Goal: Task Accomplishment & Management: Manage account settings

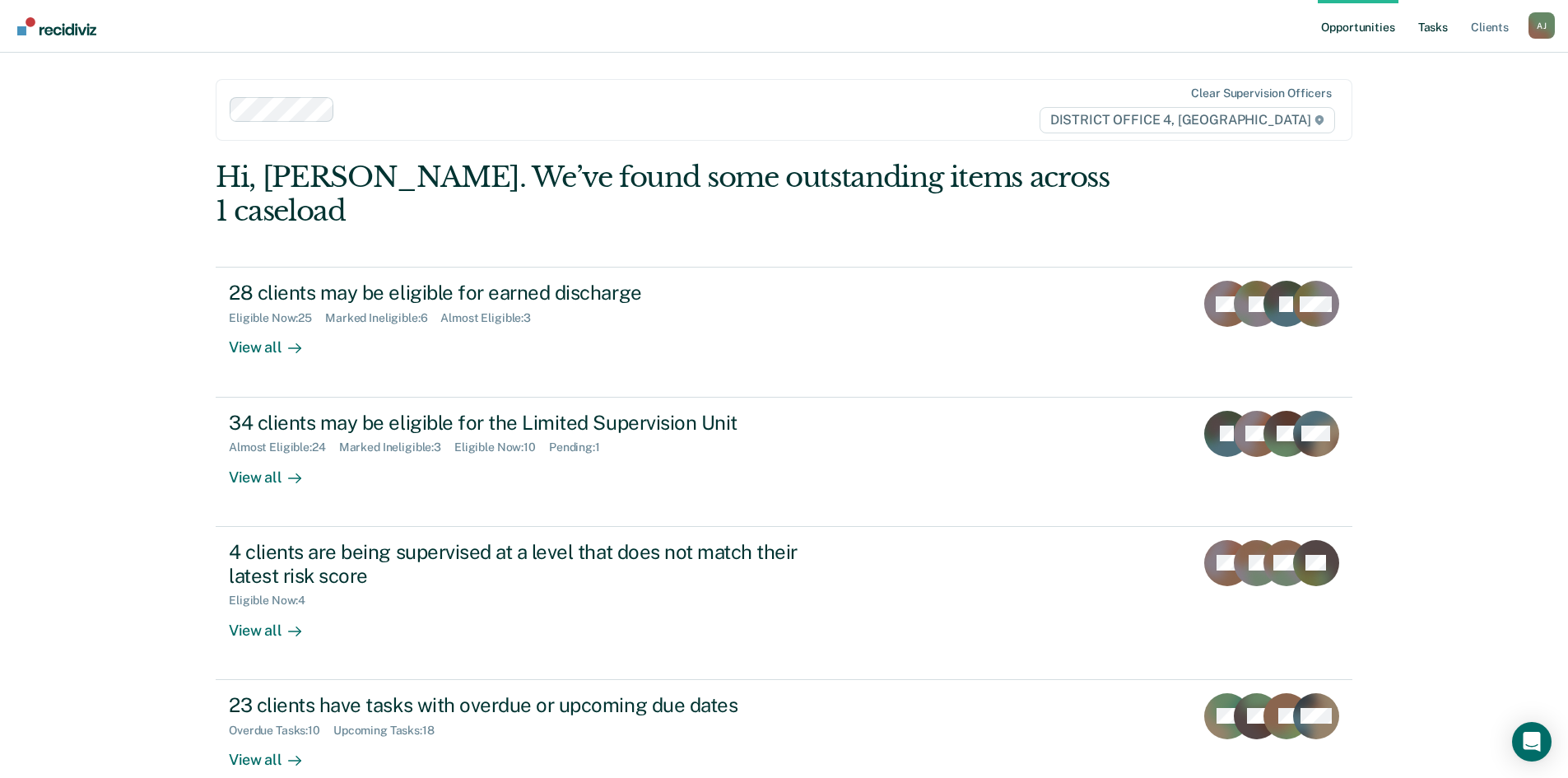
click at [1438, 29] on link "Tasks" at bounding box center [1432, 26] width 36 height 53
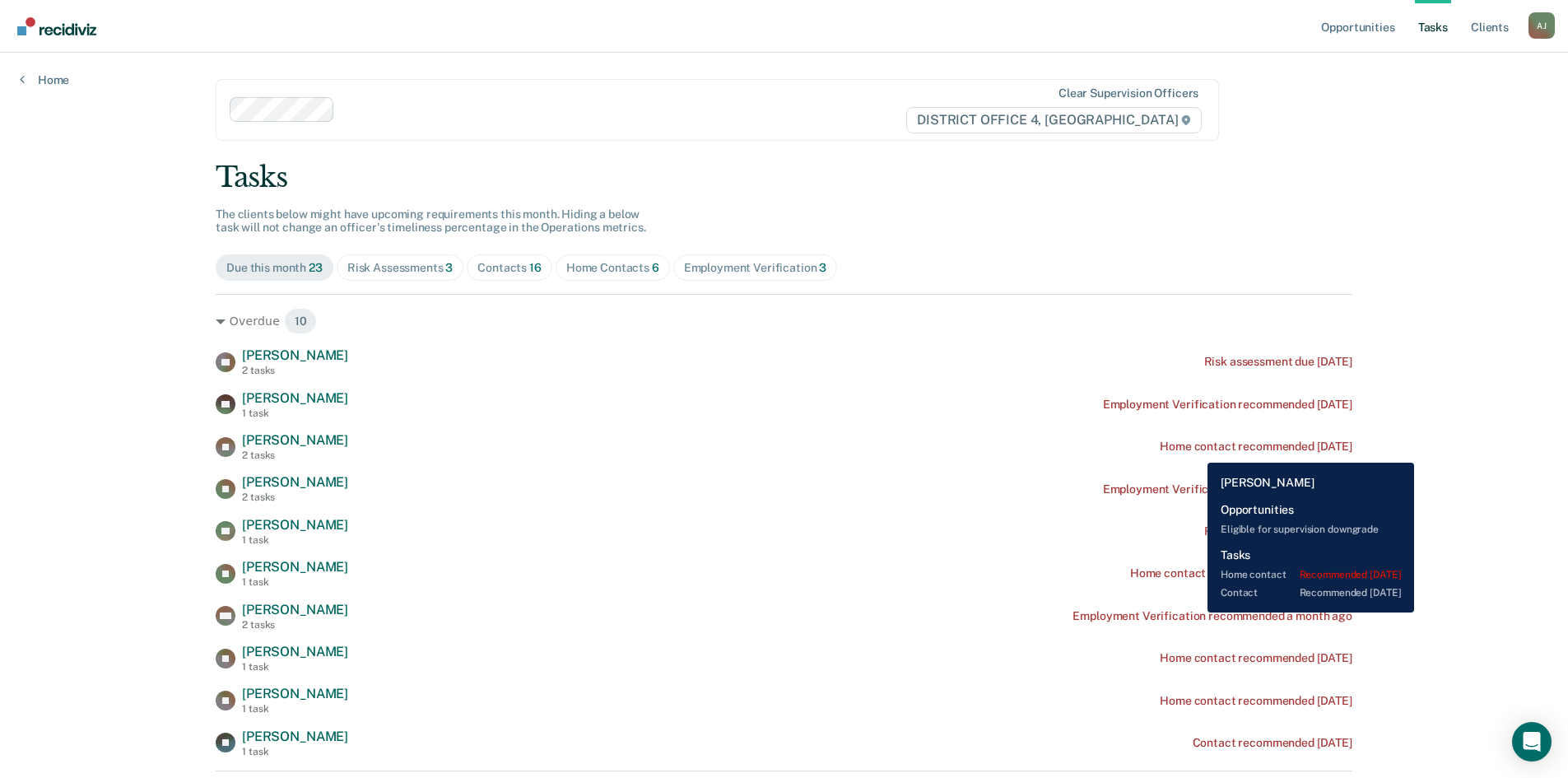
click at [1195, 450] on div "Home contact recommended [DATE]" at bounding box center [1256, 446] width 192 height 14
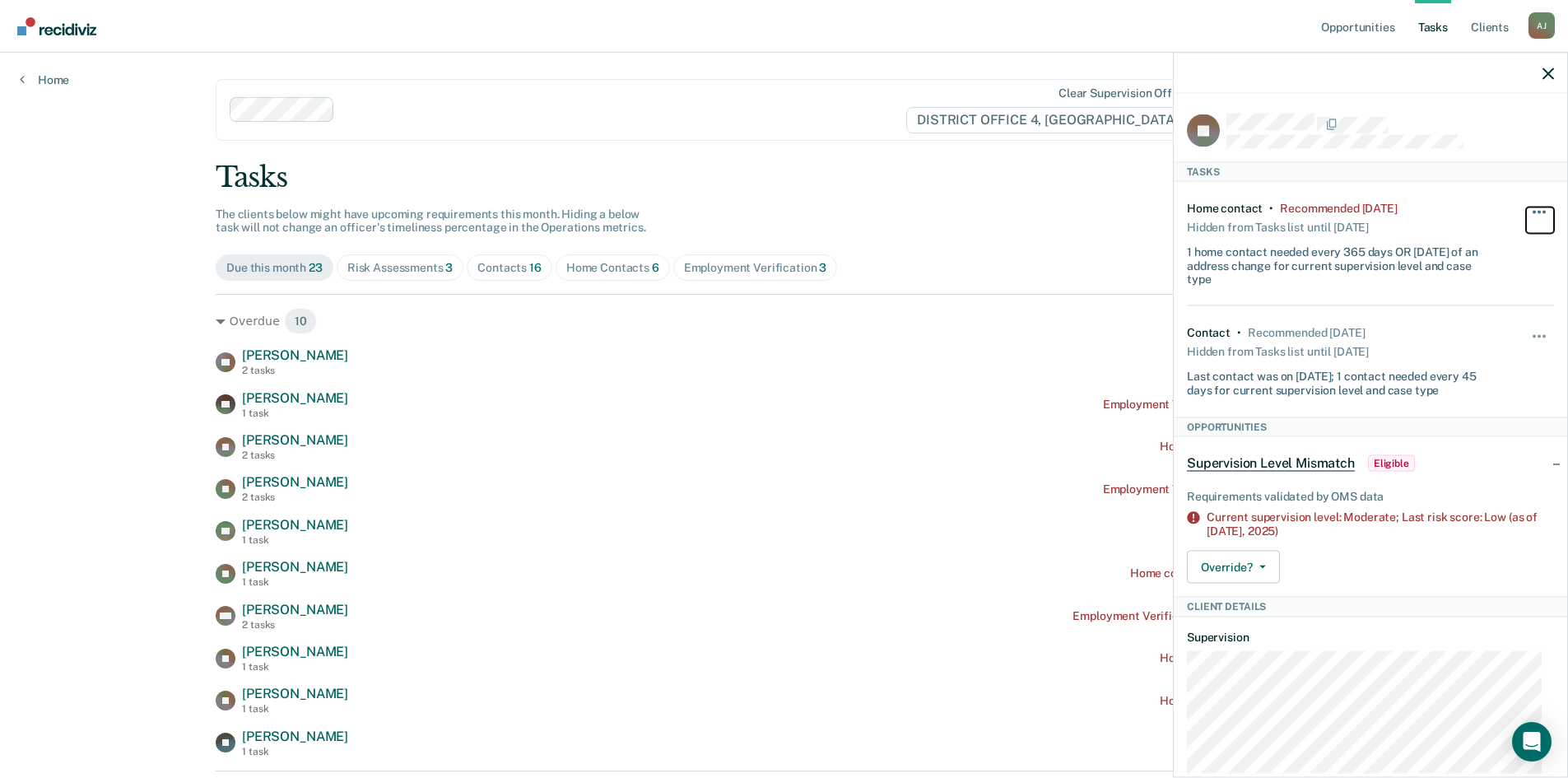
click at [1526, 207] on button "button" at bounding box center [1540, 220] width 28 height 26
click at [1455, 289] on button "7 days" at bounding box center [1494, 290] width 119 height 26
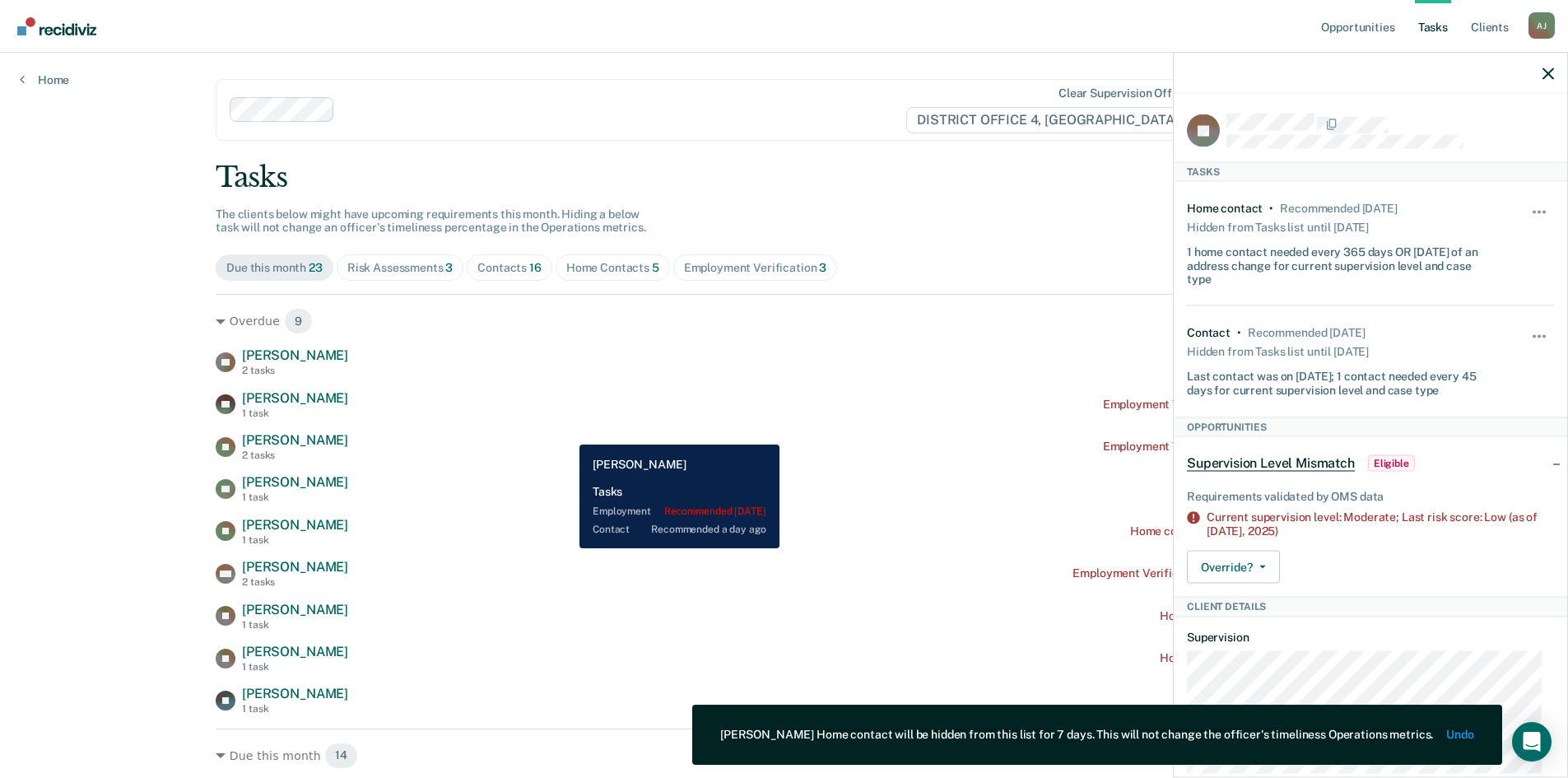
click at [599, 430] on div "ZR [PERSON_NAME] 2 tasks Risk assessment due [DATE] AV [PERSON_NAME] 1 task Emp…" at bounding box center [784, 531] width 1136 height 368
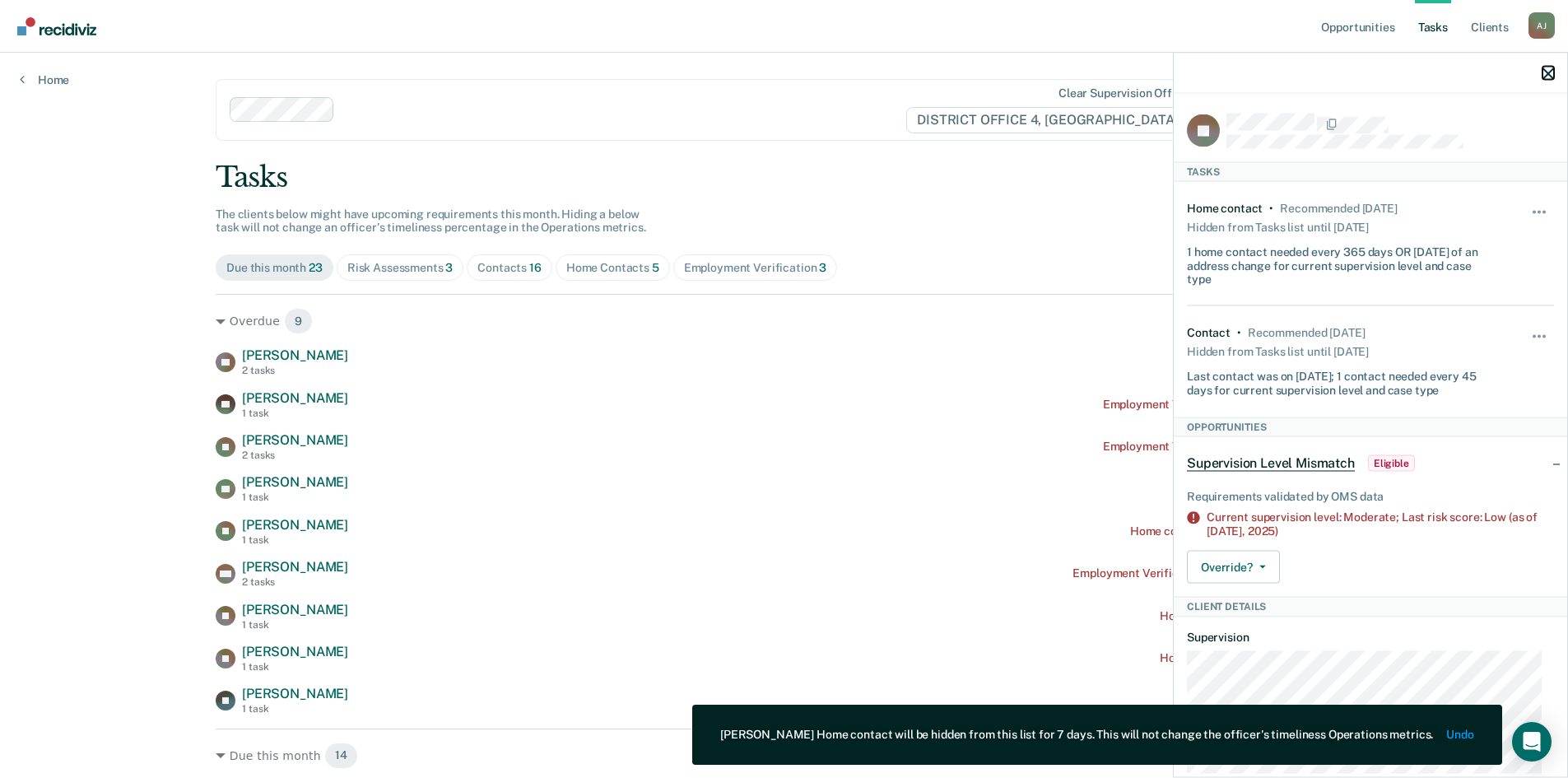
click at [1543, 67] on button "button" at bounding box center [1548, 73] width 11 height 14
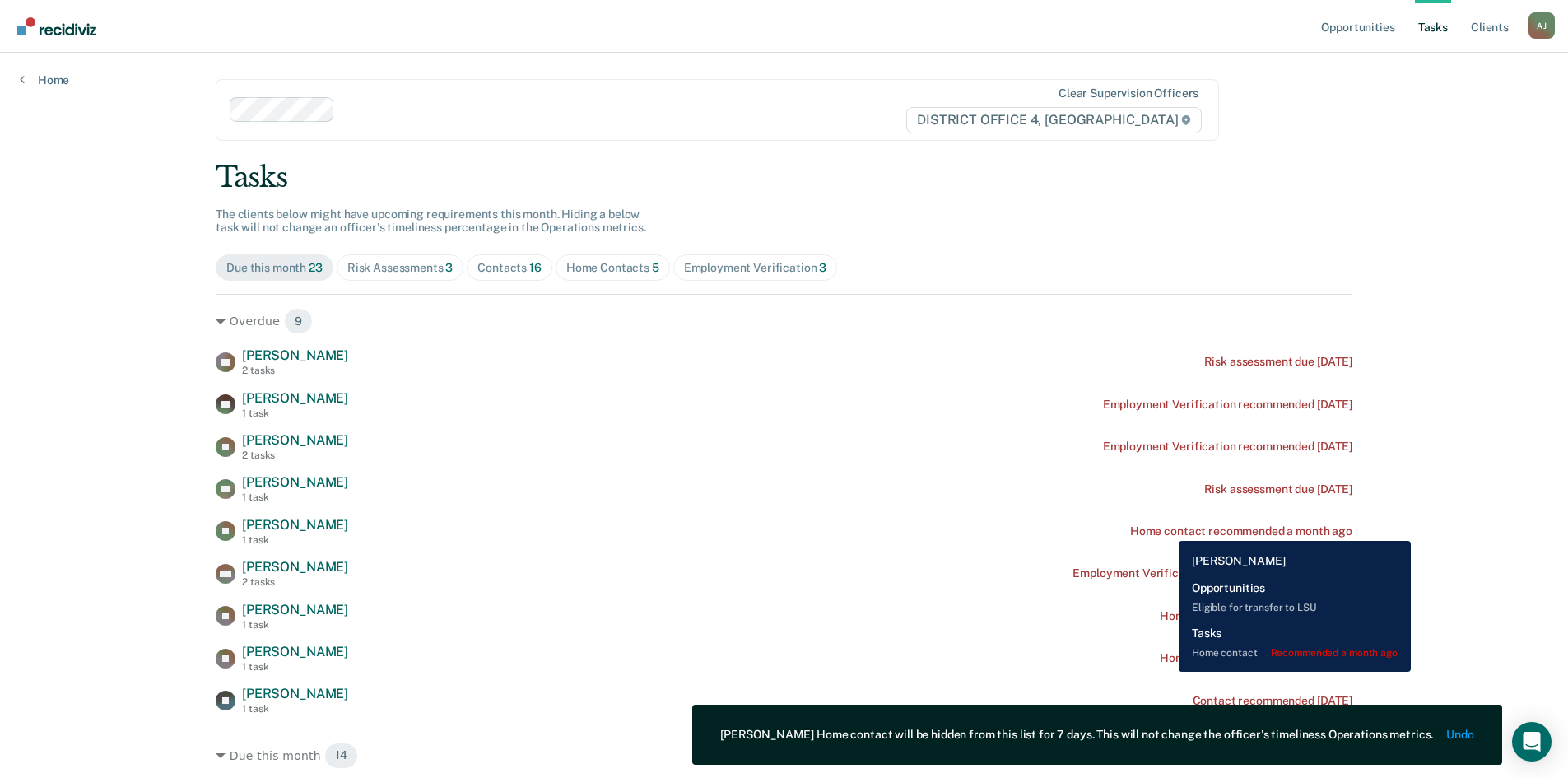
click at [1166, 528] on div "Home contact recommended a month ago" at bounding box center [1241, 531] width 223 height 14
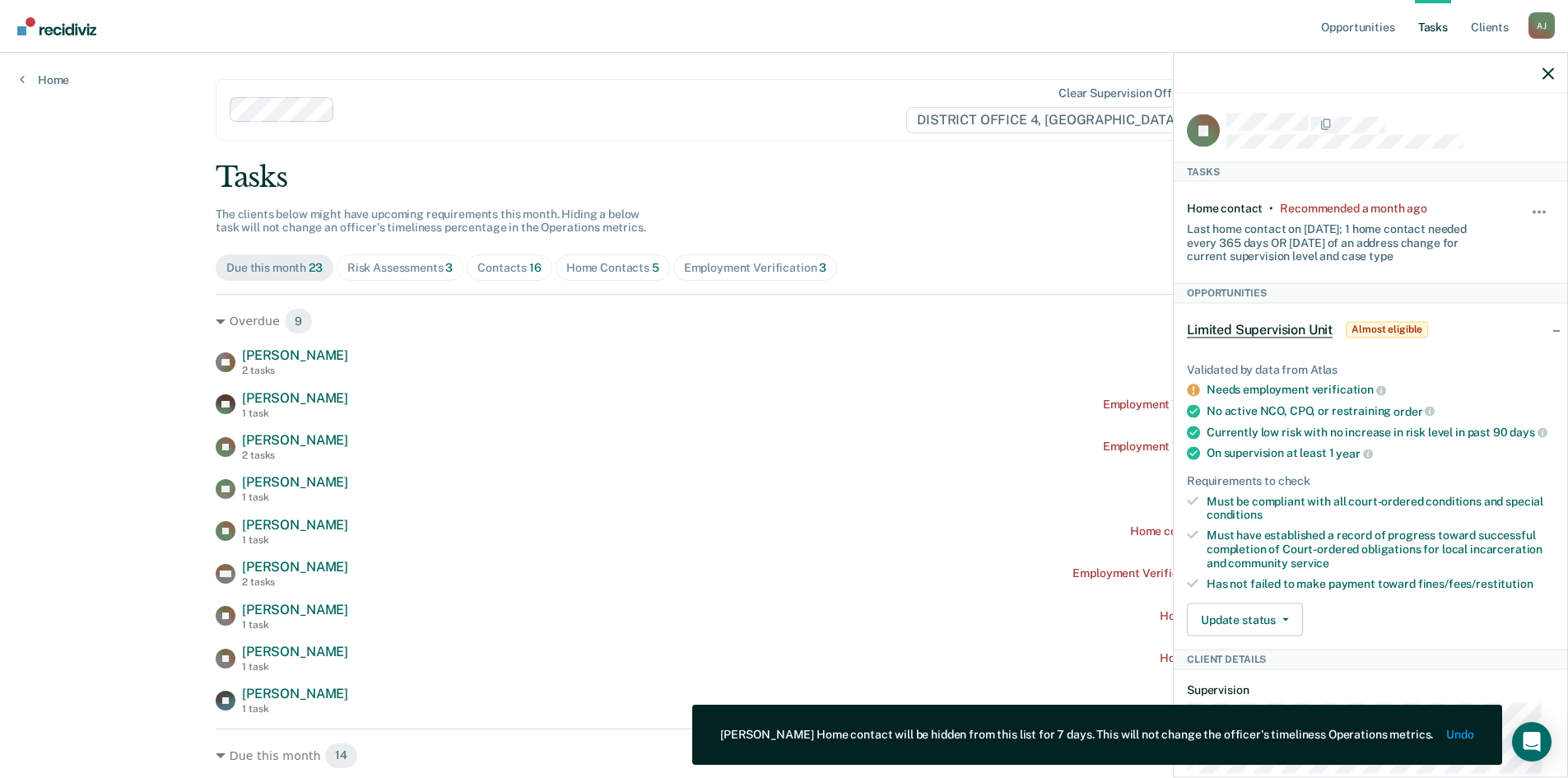
click at [1534, 202] on div "Hide from tasks list for... 7 days 30 days 90 days" at bounding box center [1540, 231] width 28 height 61
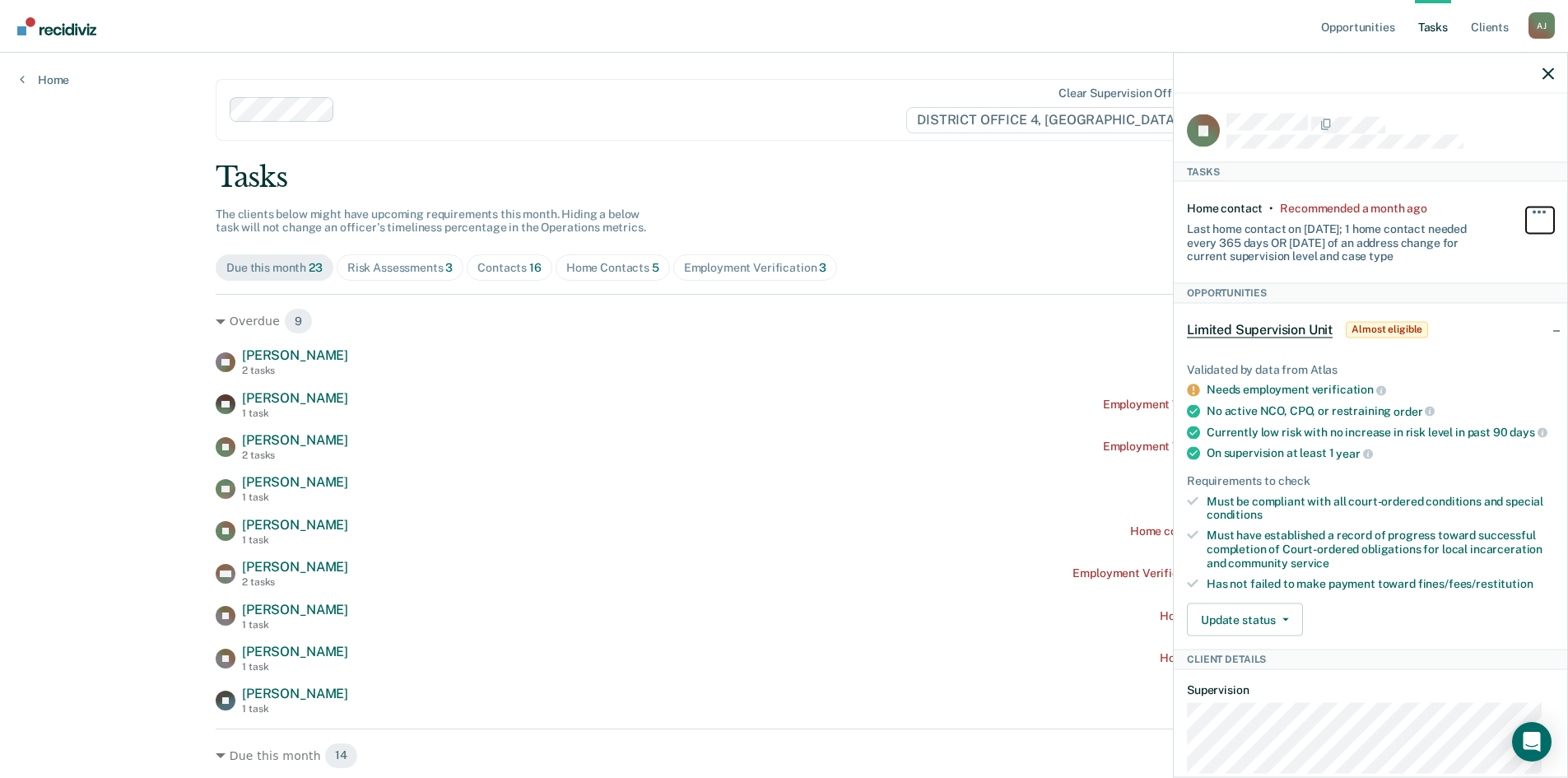
click at [1543, 210] on span "button" at bounding box center [1543, 211] width 3 height 3
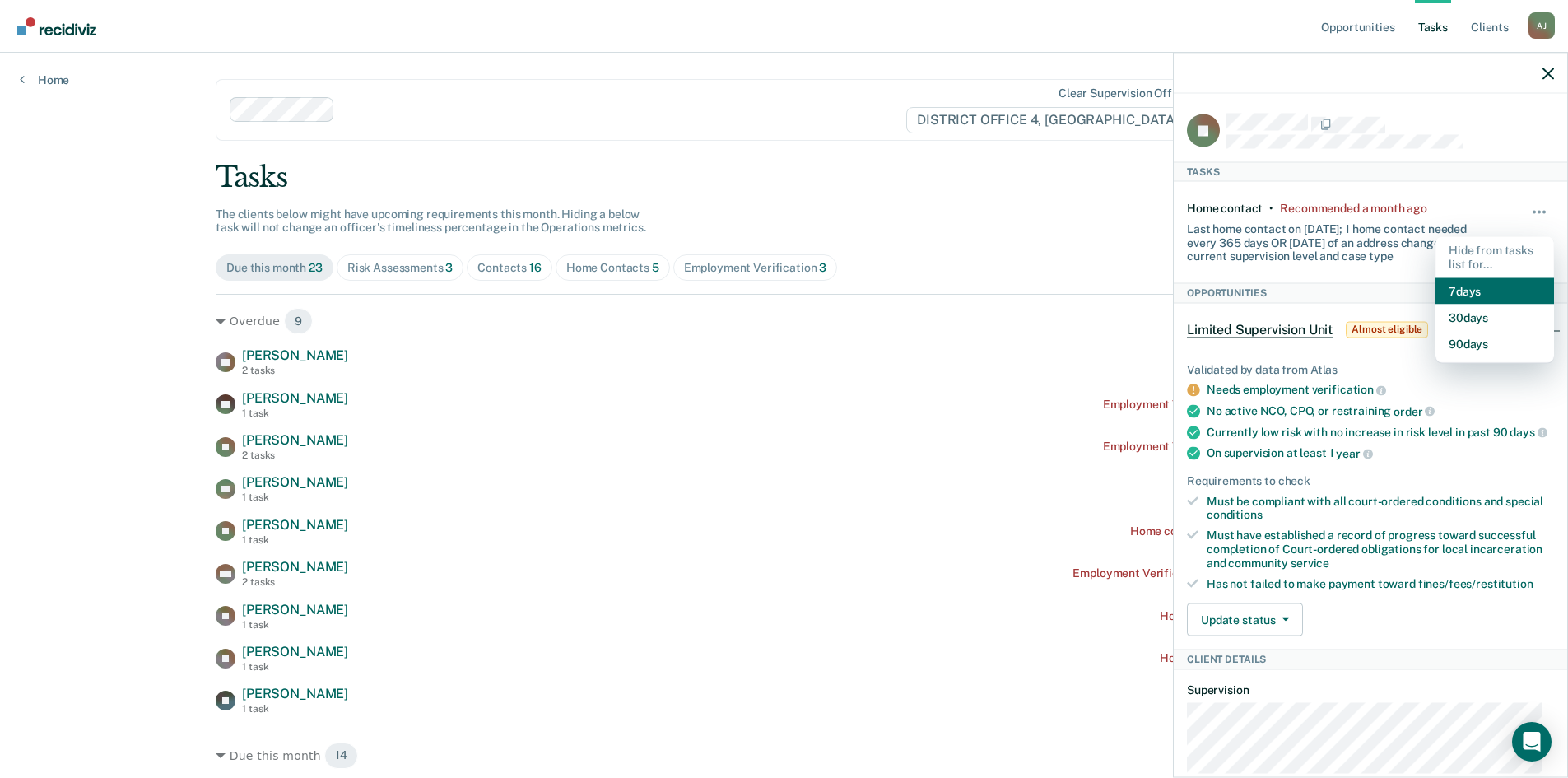
click at [1477, 290] on button "7 days" at bounding box center [1494, 290] width 119 height 26
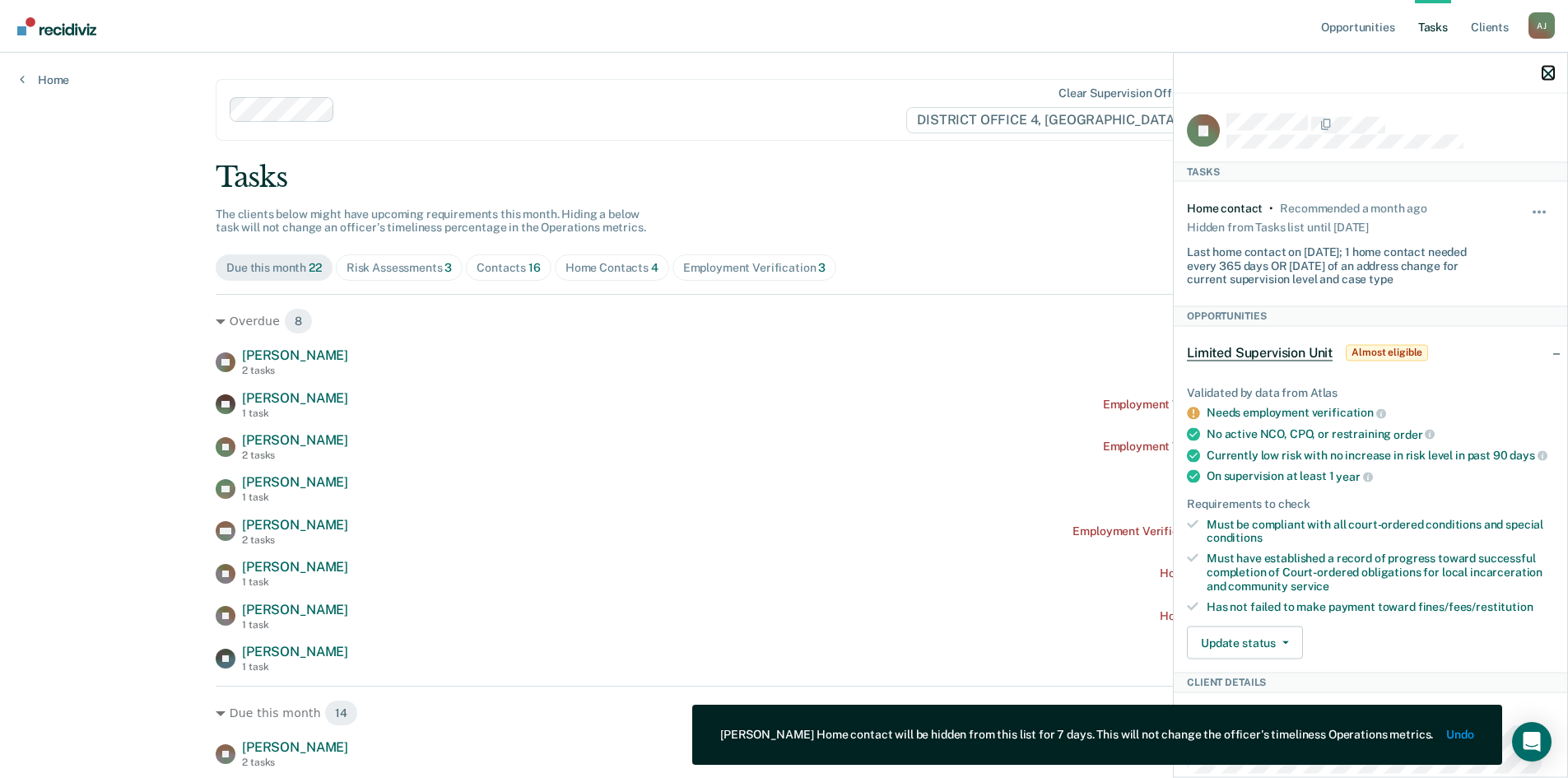
drag, startPoint x: 1545, startPoint y: 74, endPoint x: 1517, endPoint y: 88, distance: 31.3
click at [1545, 73] on icon "button" at bounding box center [1548, 74] width 11 height 11
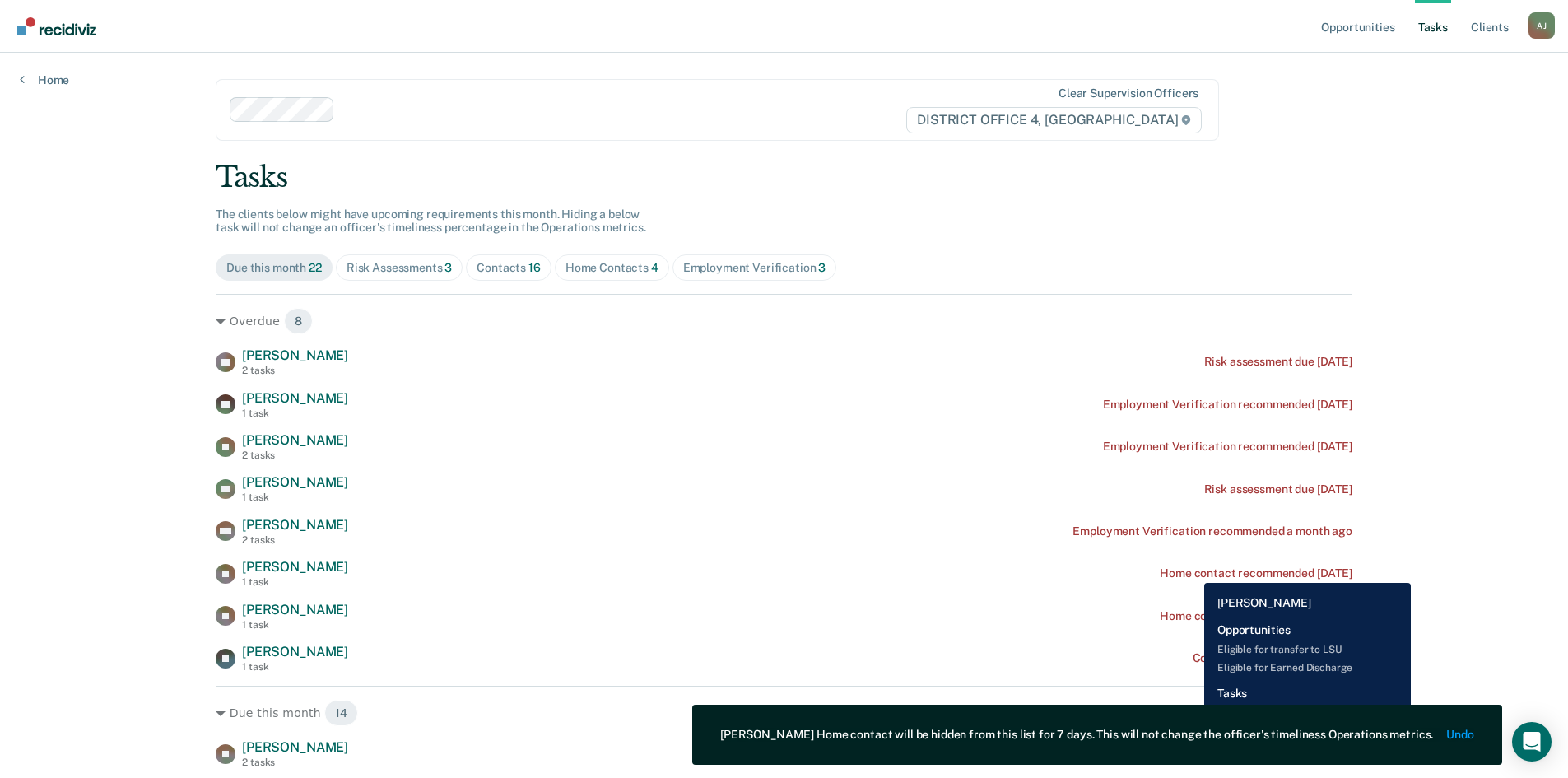
click at [1192, 571] on div "Home contact recommended [DATE]" at bounding box center [1256, 572] width 192 height 14
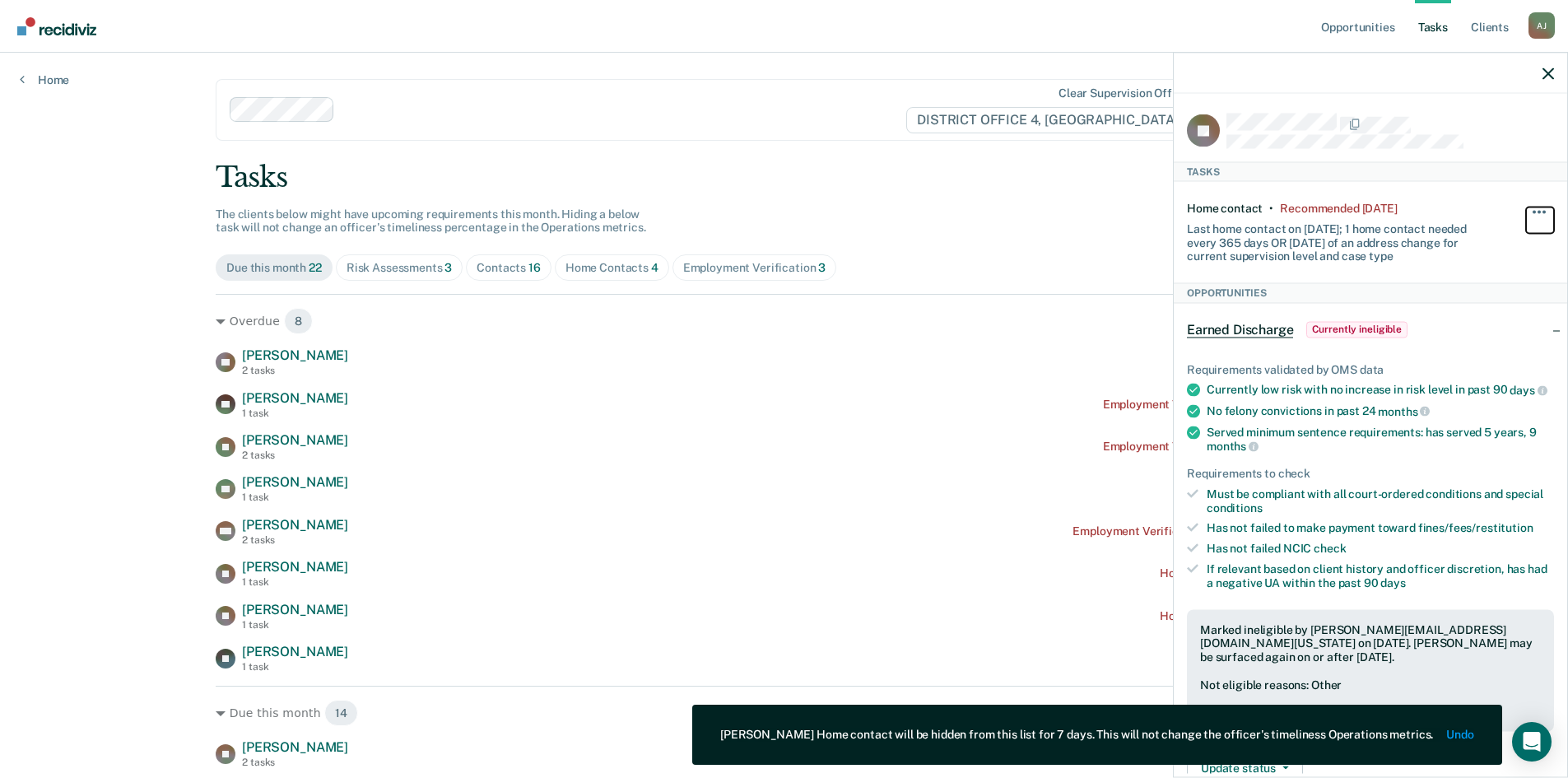
click at [1532, 207] on button "button" at bounding box center [1540, 220] width 28 height 26
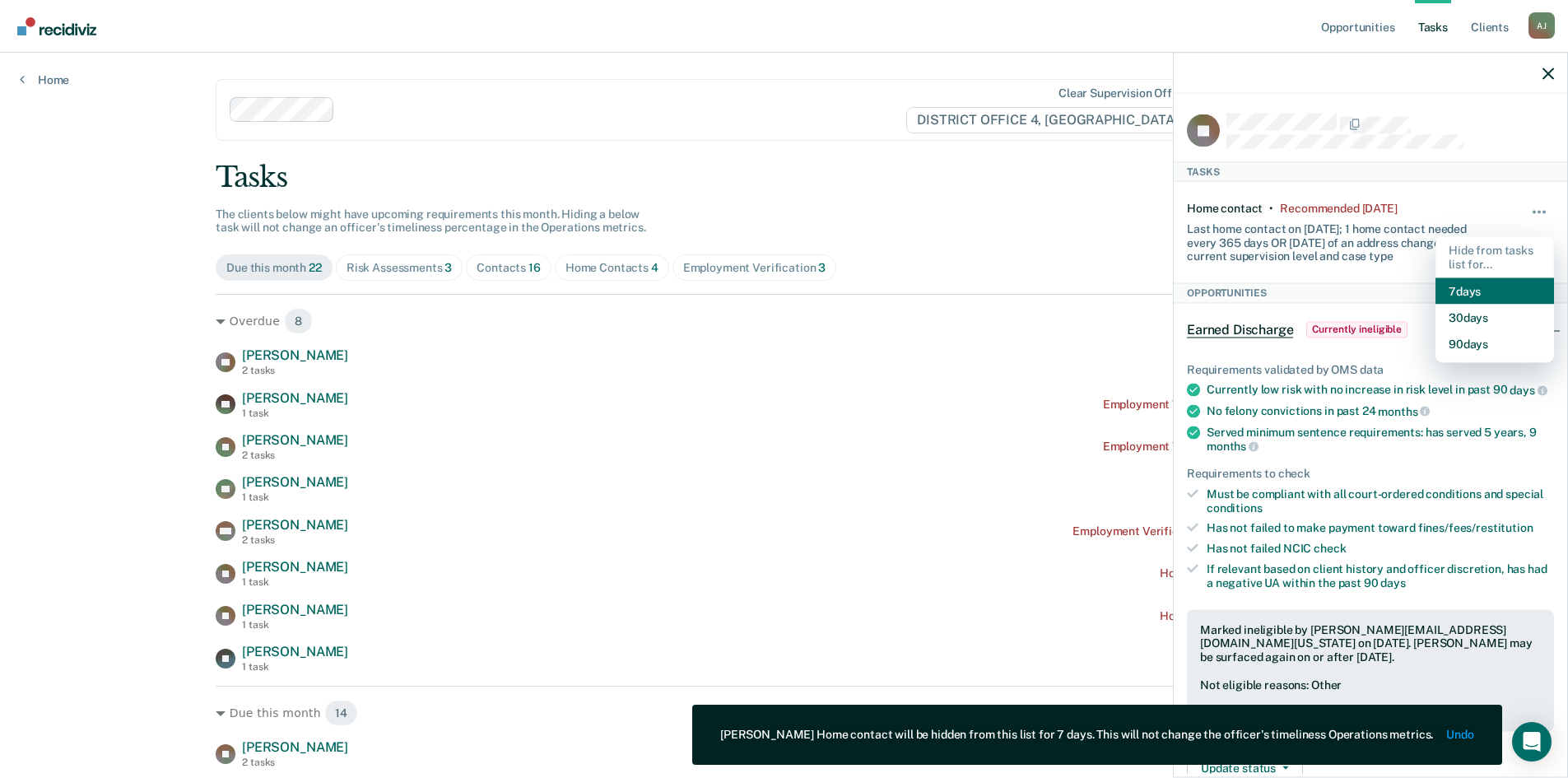
click at [1467, 286] on button "7 days" at bounding box center [1494, 290] width 119 height 26
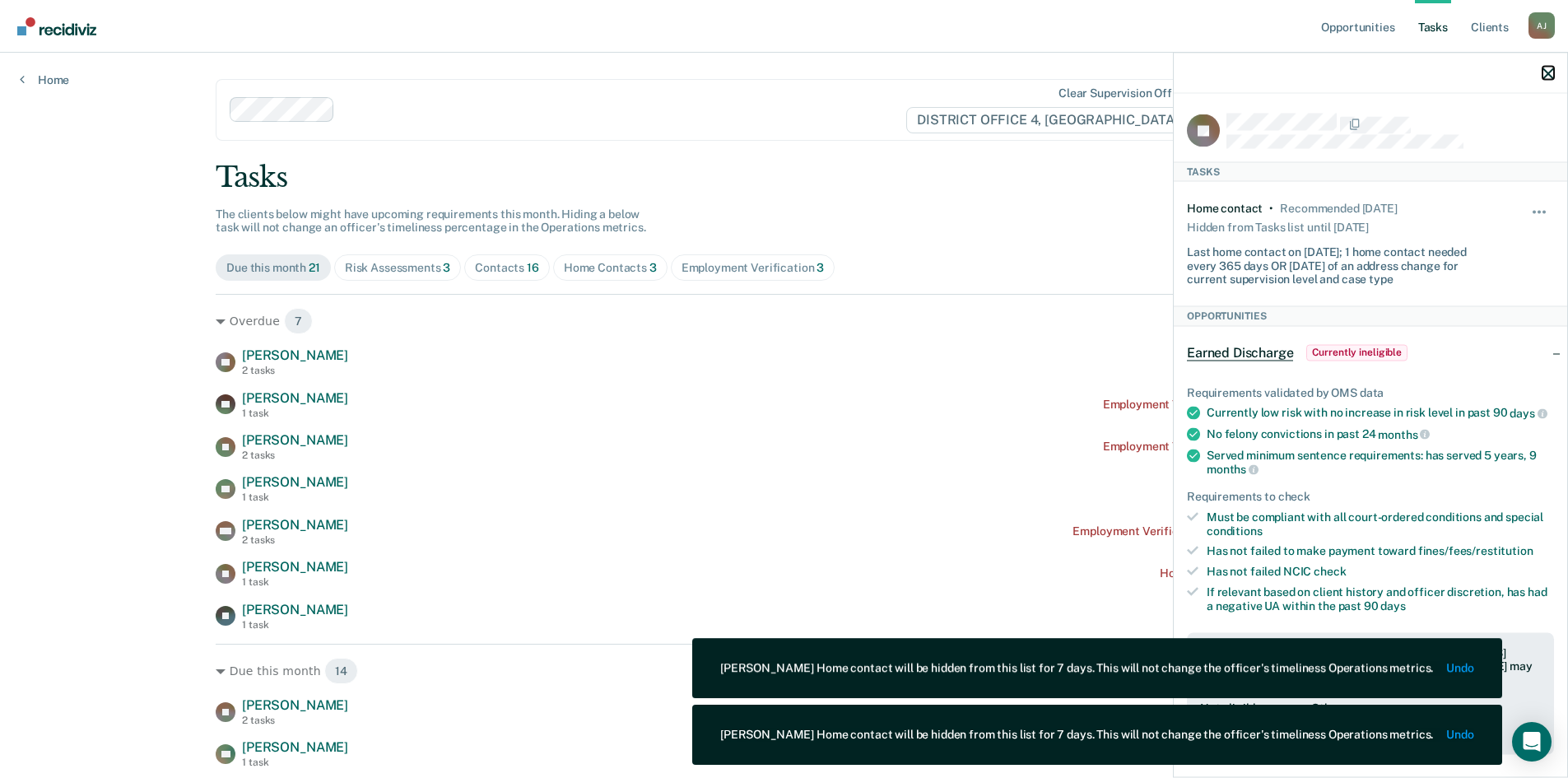
click at [1543, 69] on icon "button" at bounding box center [1548, 74] width 11 height 11
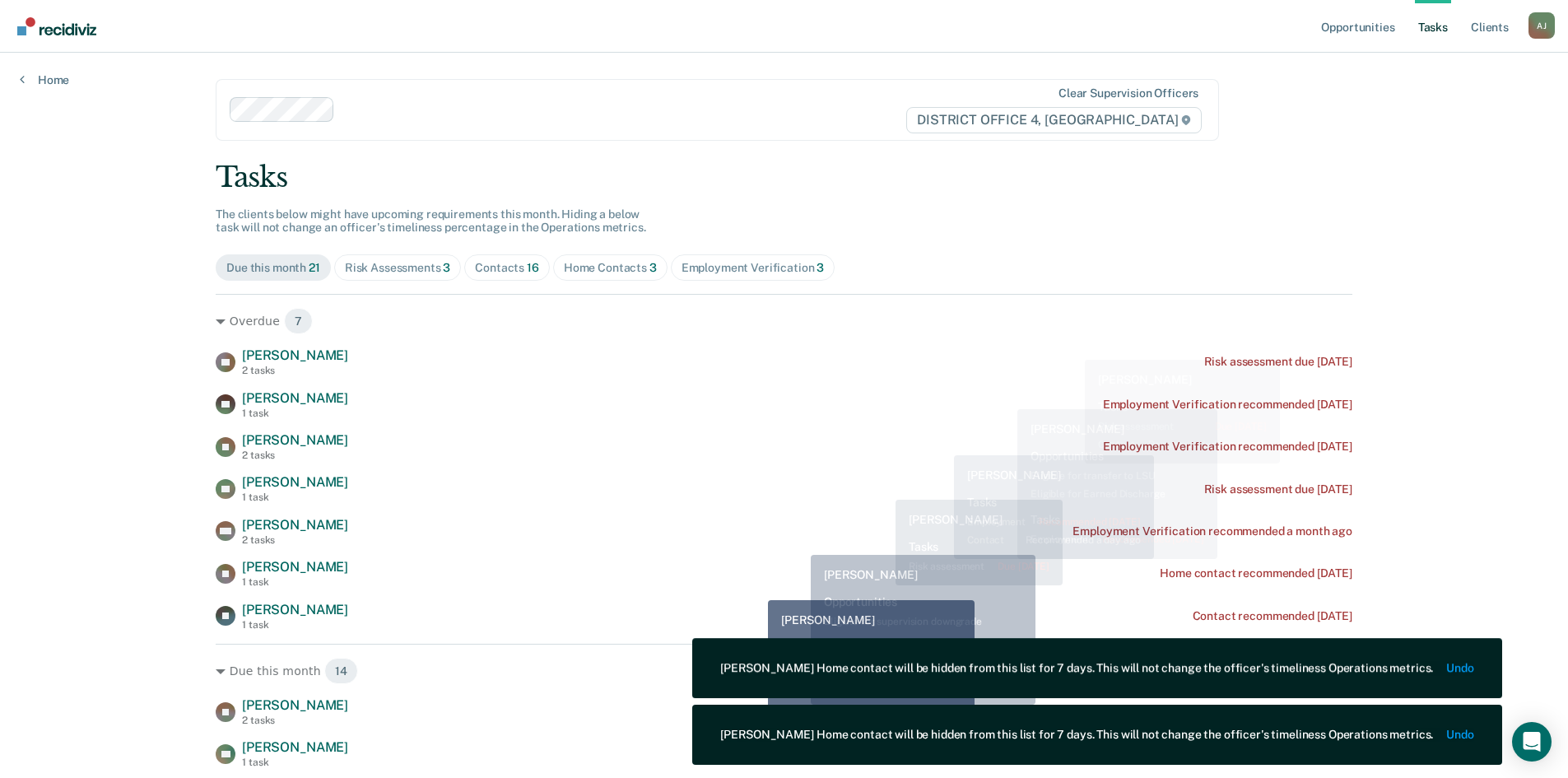
click at [755, 588] on div "[PERSON_NAME] 1 task Home contact recommended [DATE]" at bounding box center [784, 573] width 1136 height 29
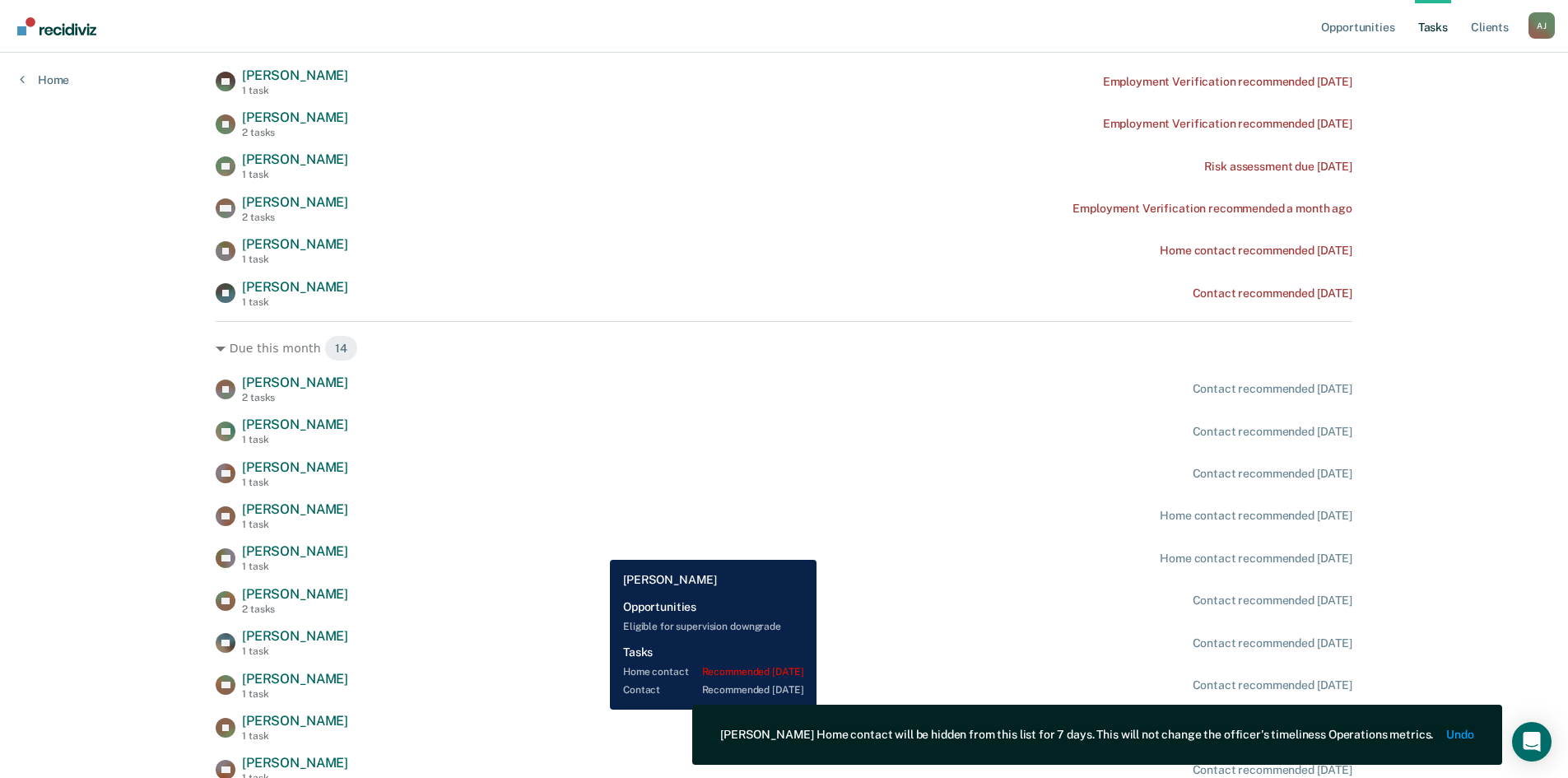
scroll to position [329, 0]
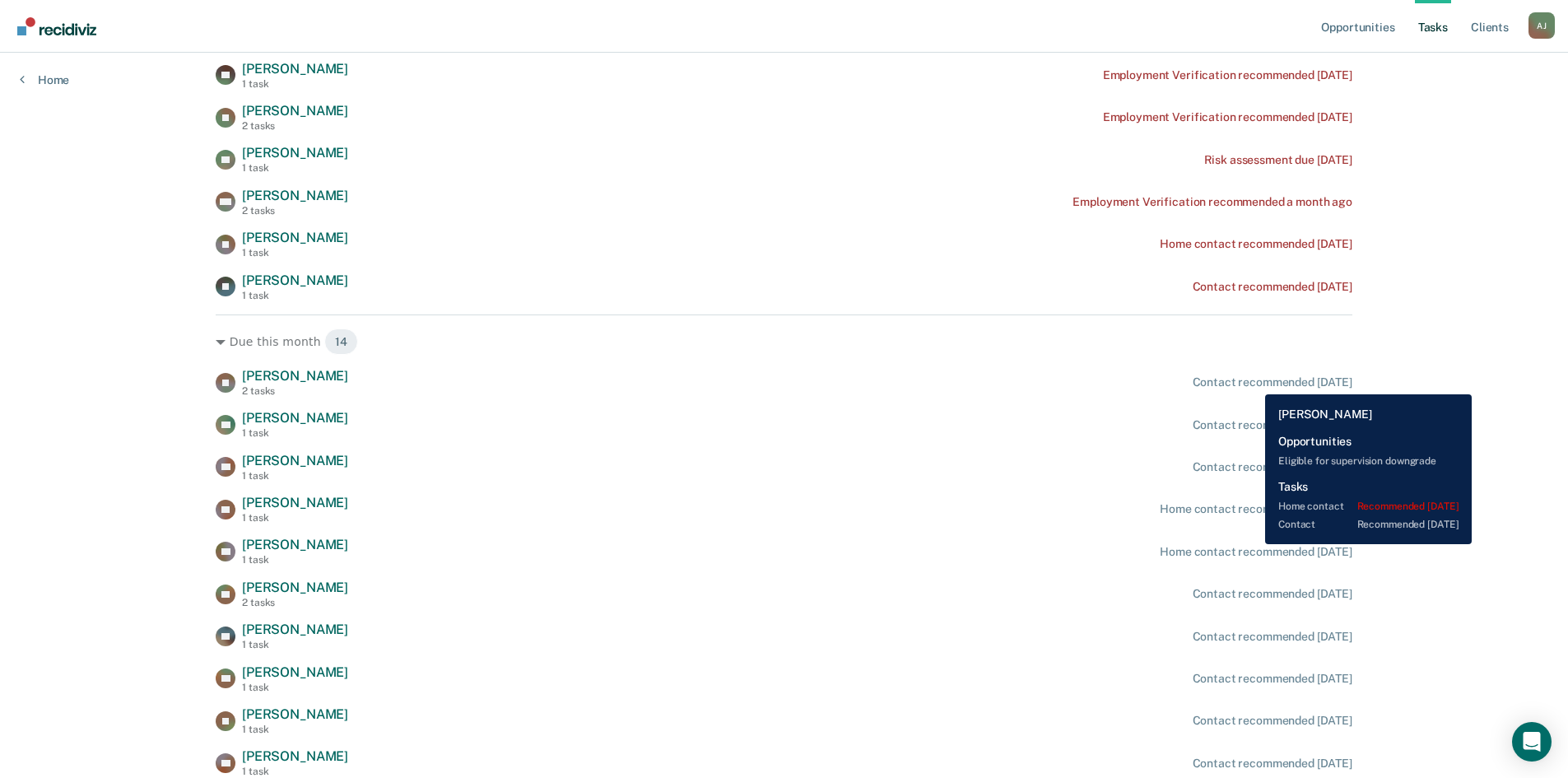
click at [1252, 382] on div "Contact recommended [DATE]" at bounding box center [1272, 382] width 159 height 14
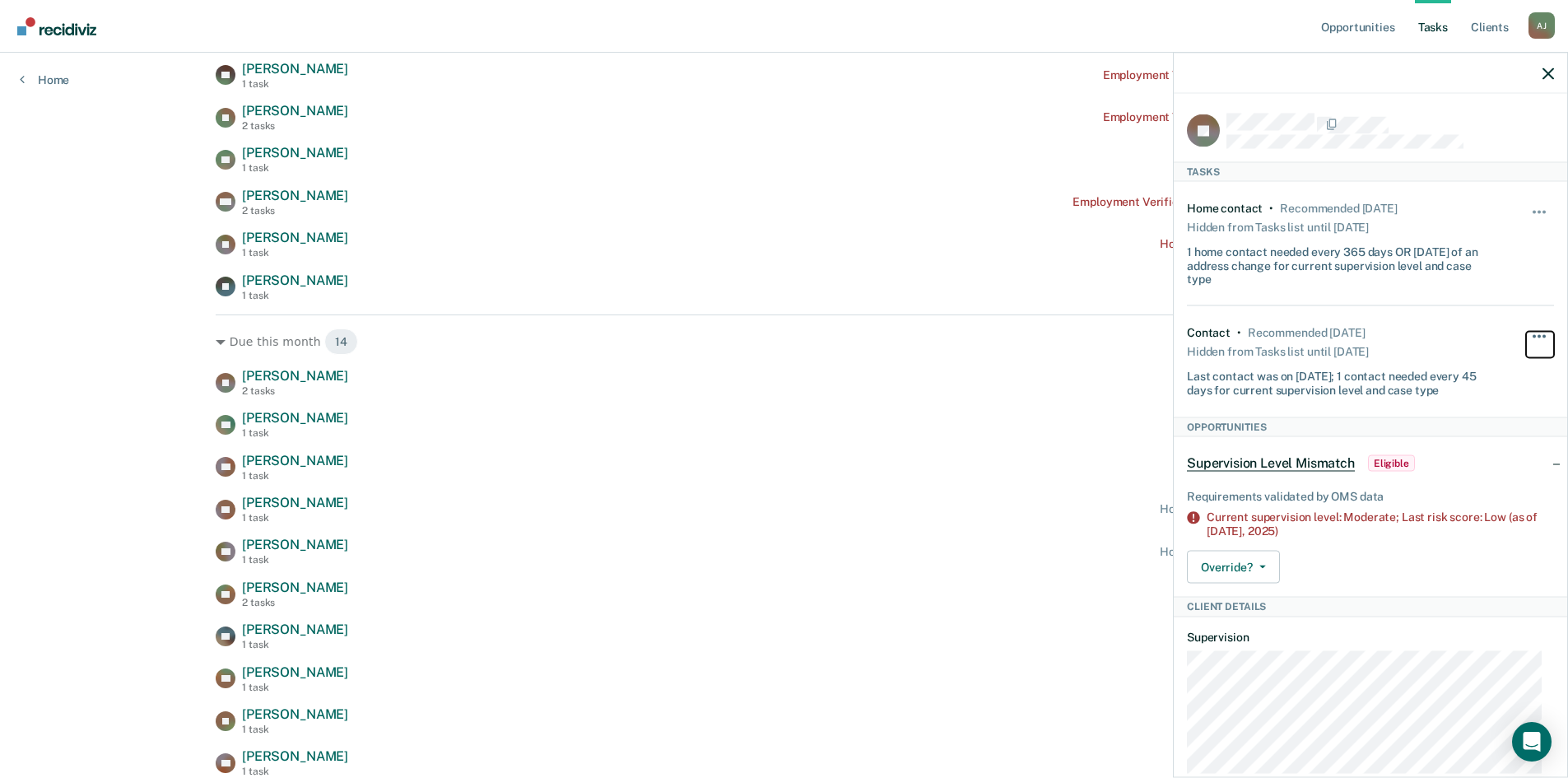
click at [1532, 335] on span "button" at bounding box center [1533, 336] width 3 height 3
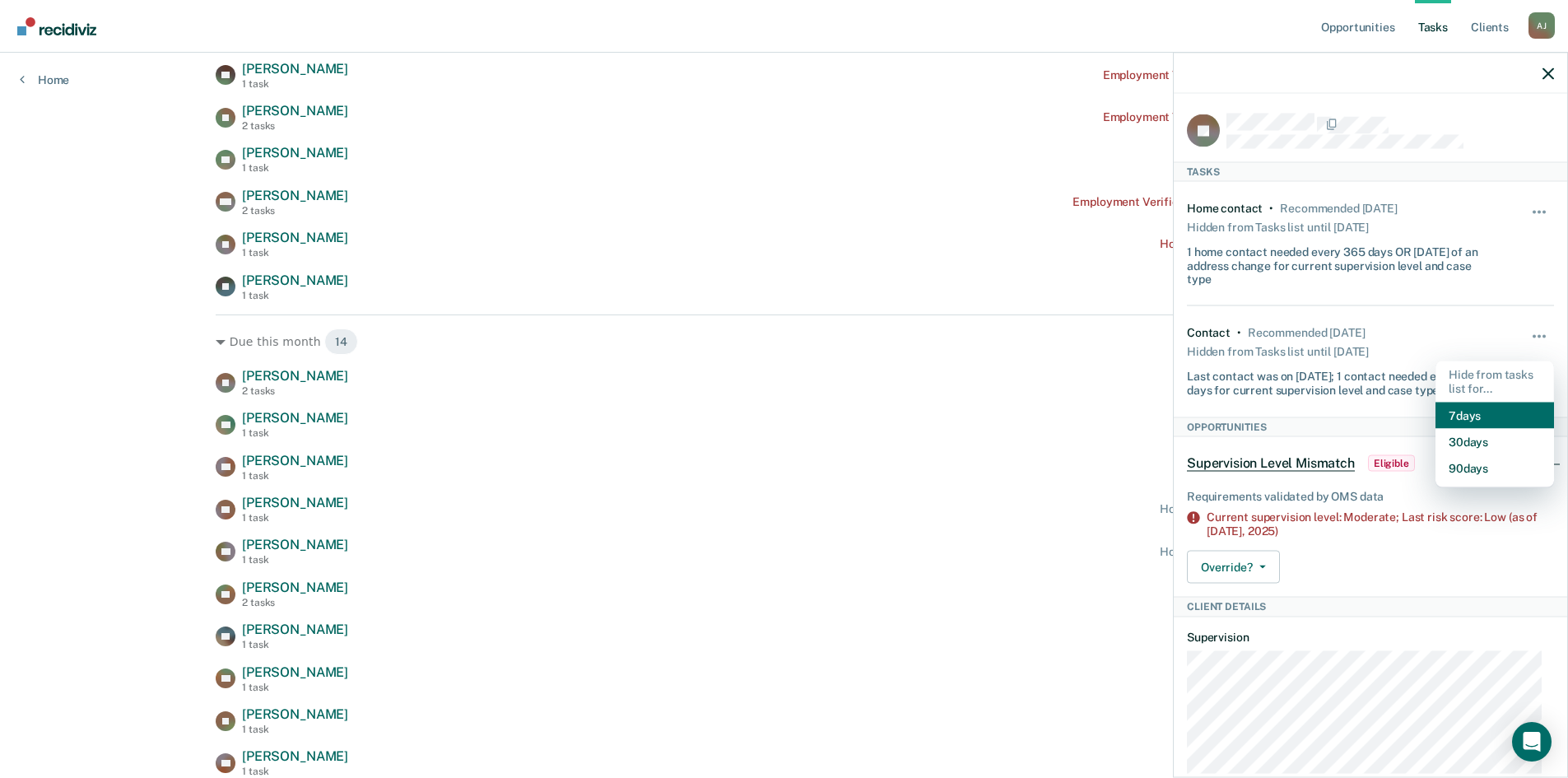
click at [1453, 409] on button "7 days" at bounding box center [1494, 415] width 119 height 26
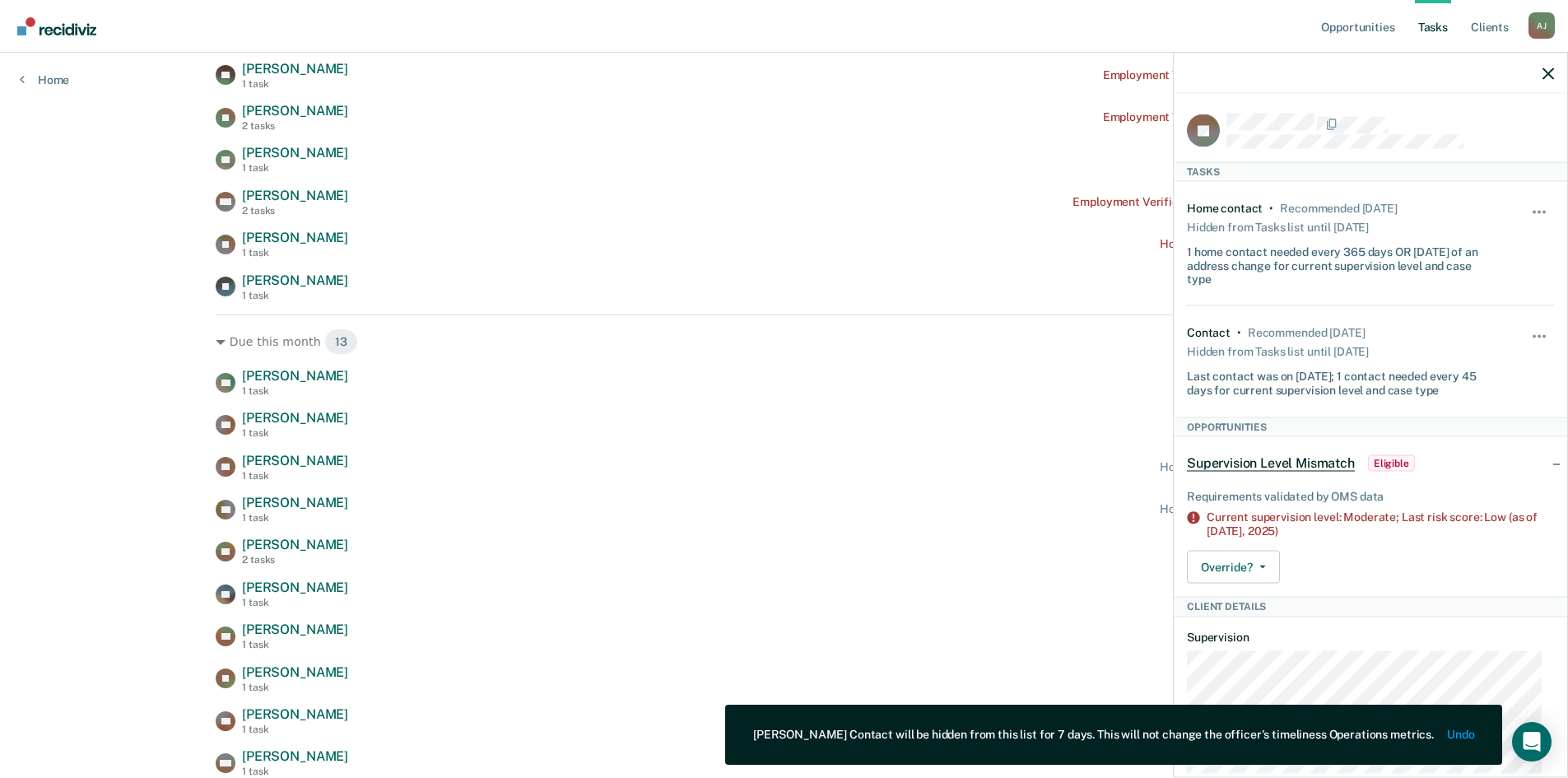
click at [1548, 64] on div at bounding box center [1370, 74] width 393 height 41
click at [1547, 71] on icon "button" at bounding box center [1548, 74] width 11 height 11
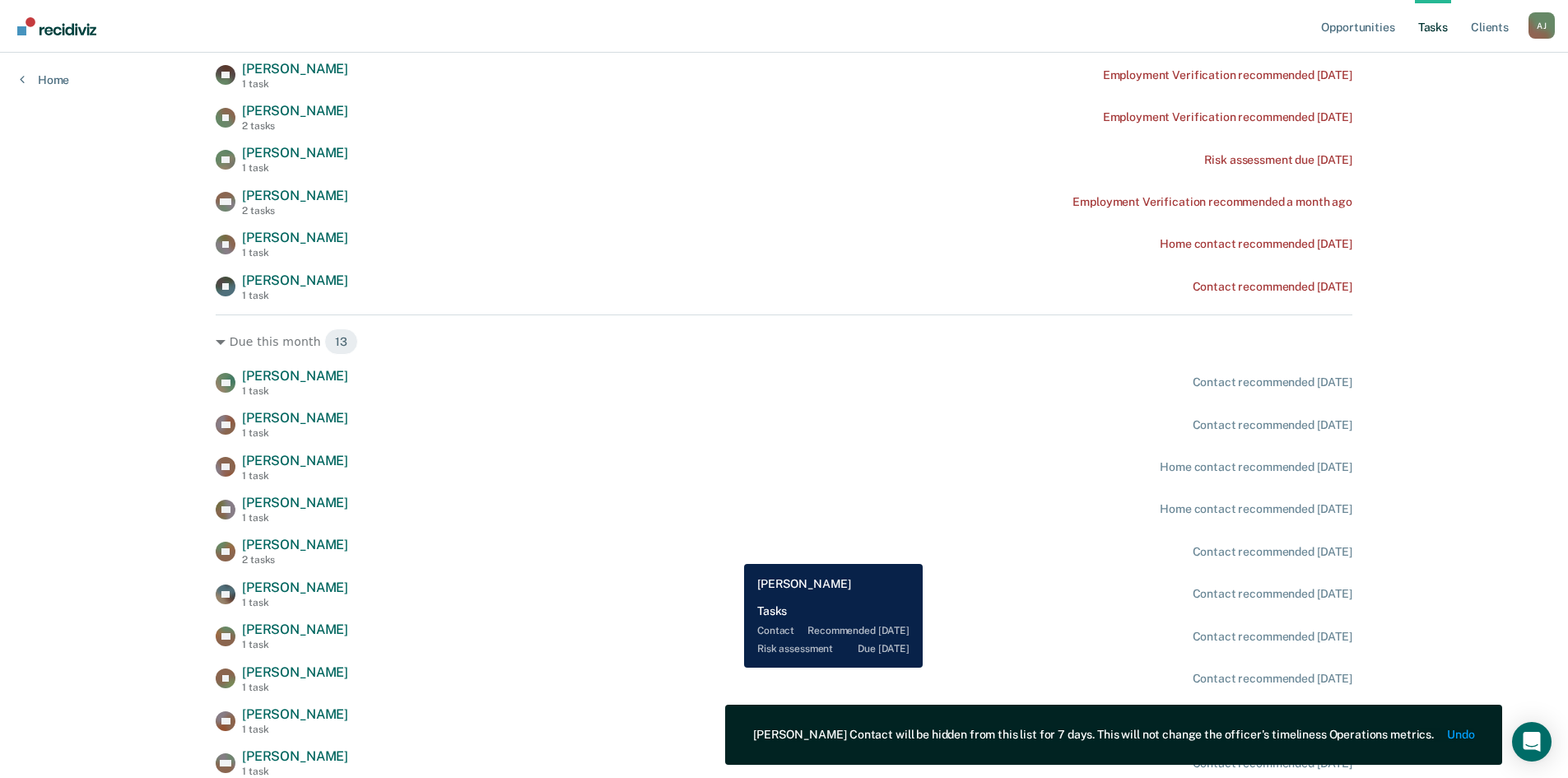
click at [732, 552] on div "YB [PERSON_NAME] 2 tasks Contact recommended [DATE]" at bounding box center [784, 551] width 1136 height 29
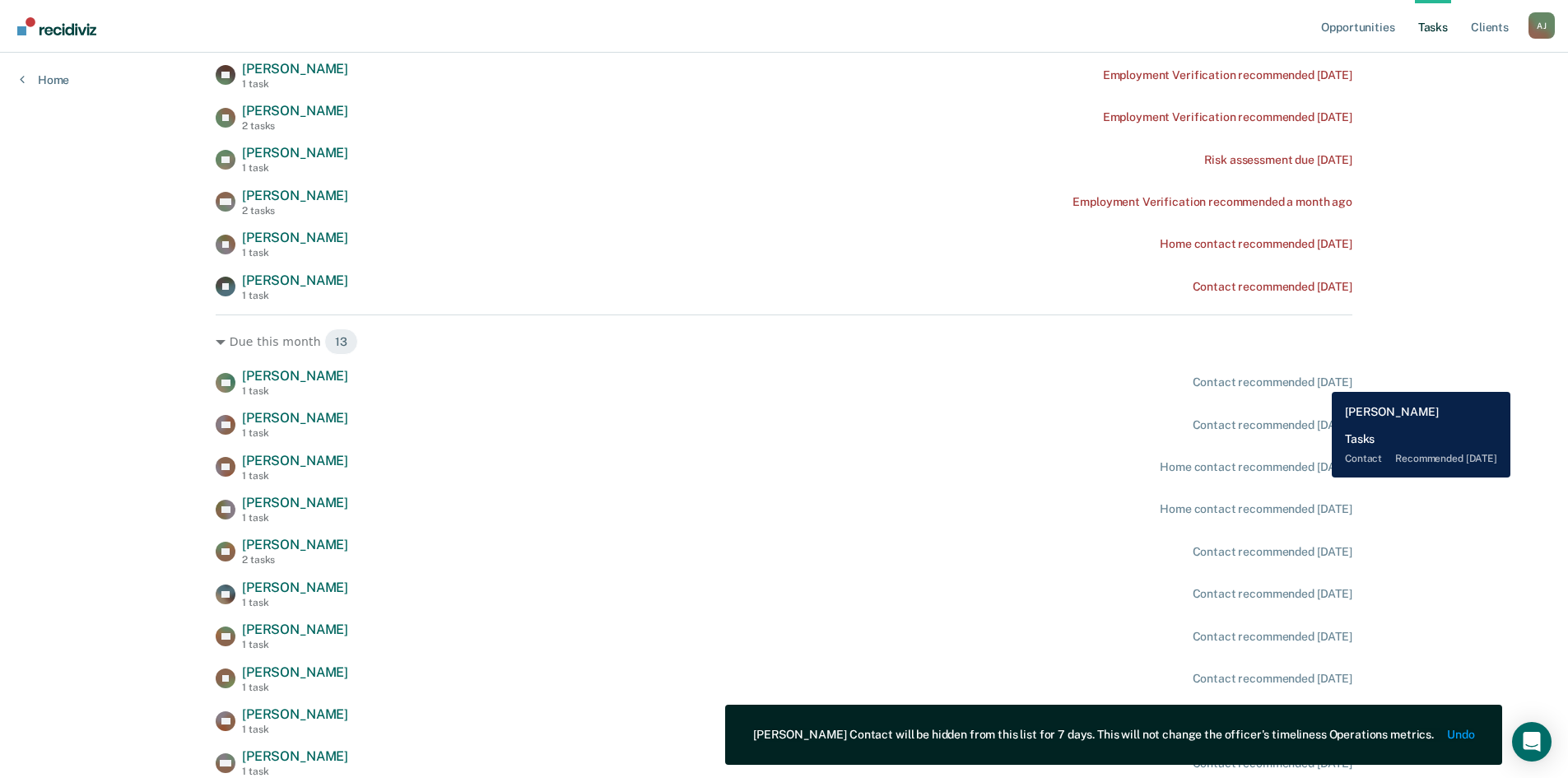
click at [1319, 379] on div "Contact recommended [DATE]" at bounding box center [1272, 382] width 159 height 14
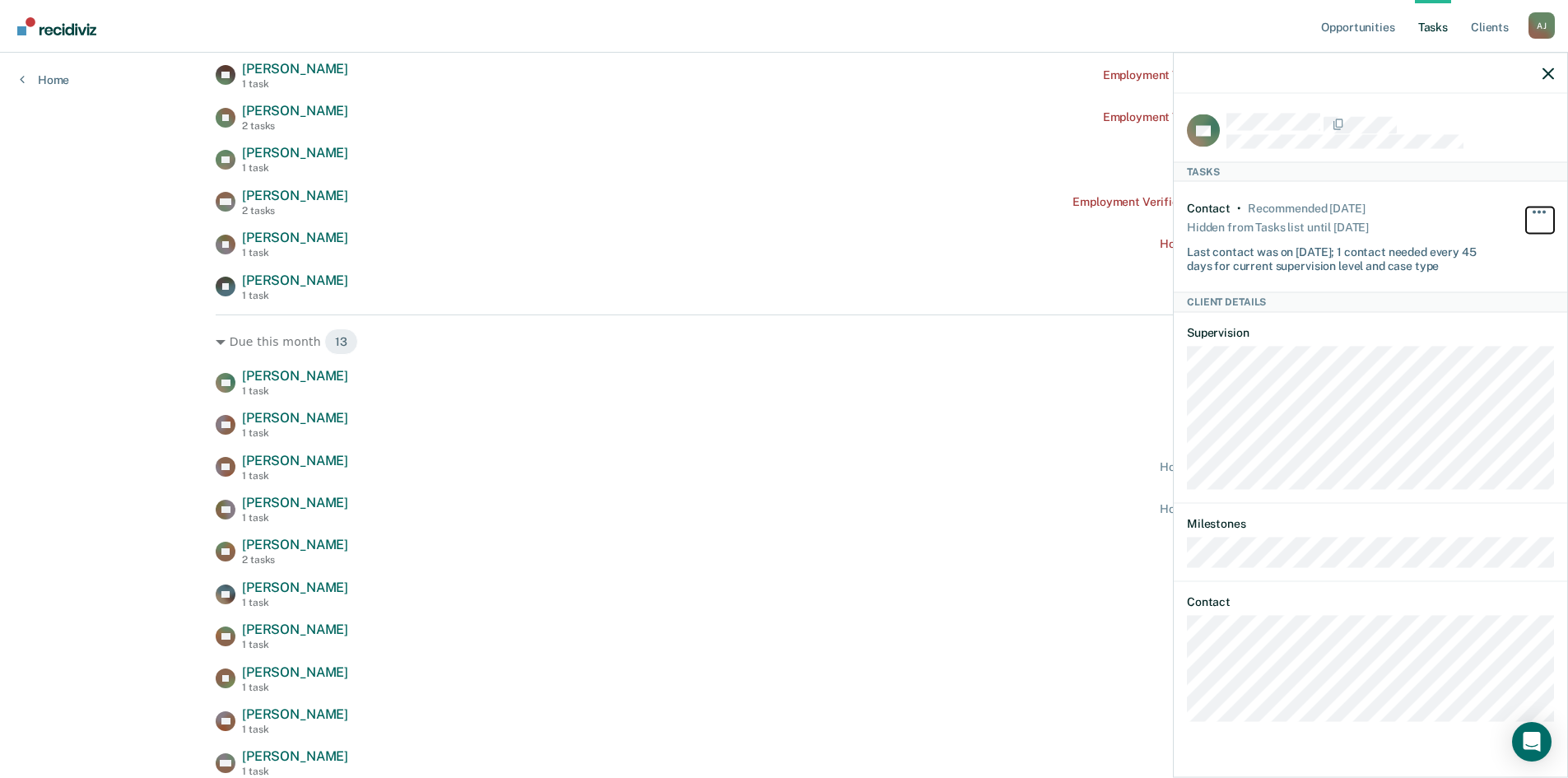
click at [1536, 207] on button "button" at bounding box center [1540, 220] width 28 height 26
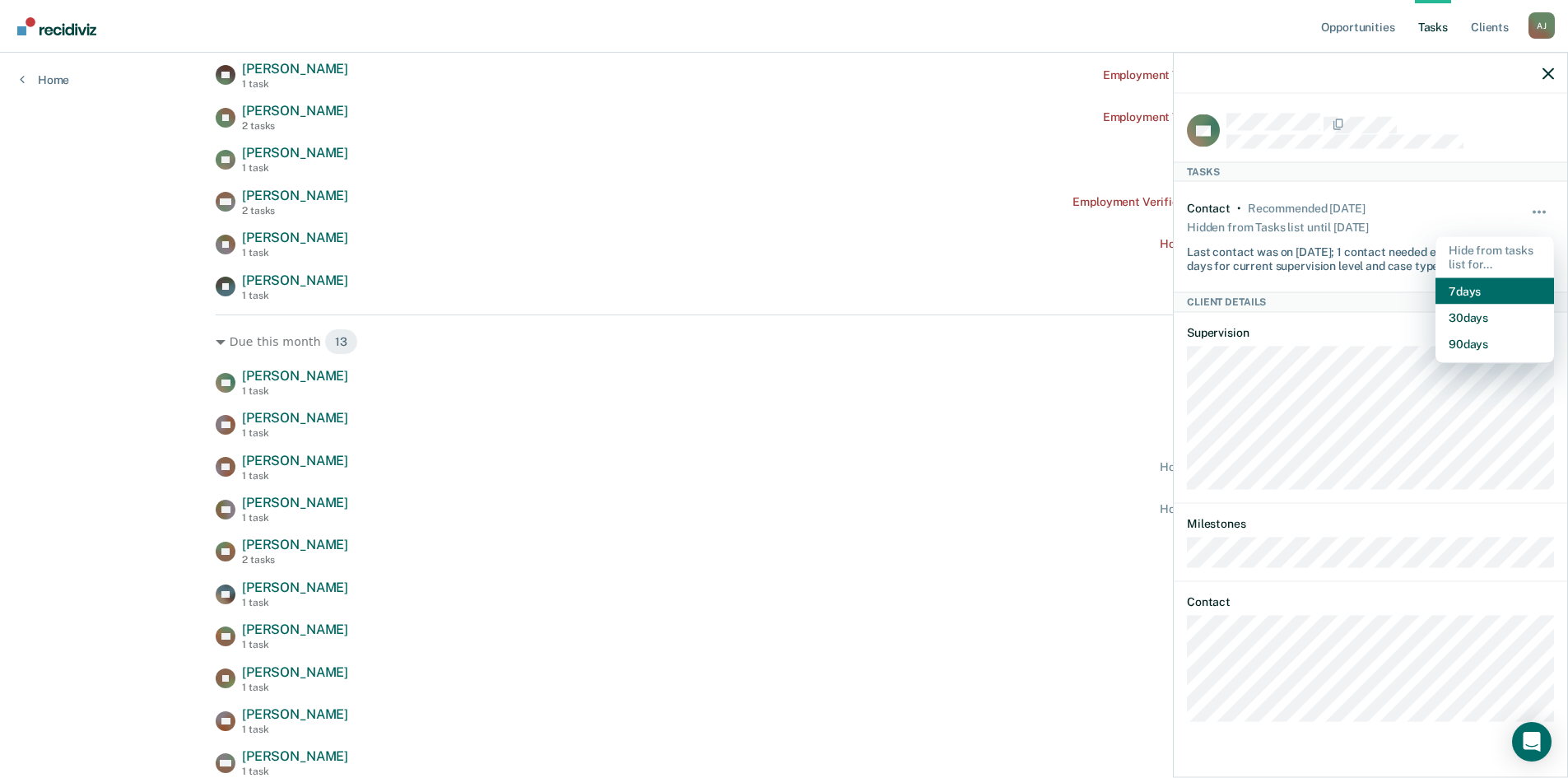
click at [1473, 286] on button "7 days" at bounding box center [1494, 290] width 119 height 26
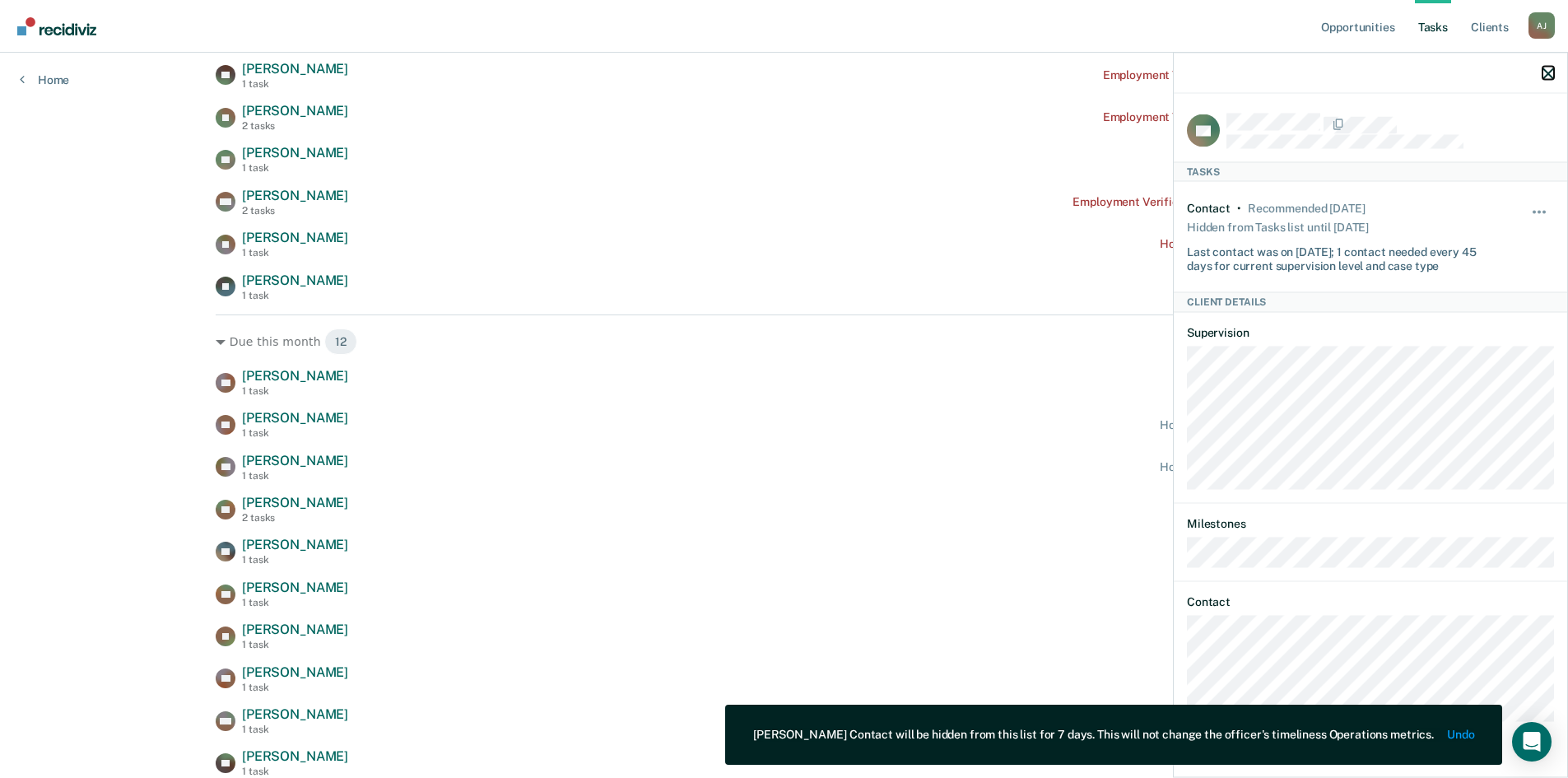
click at [1543, 75] on icon "button" at bounding box center [1548, 74] width 11 height 11
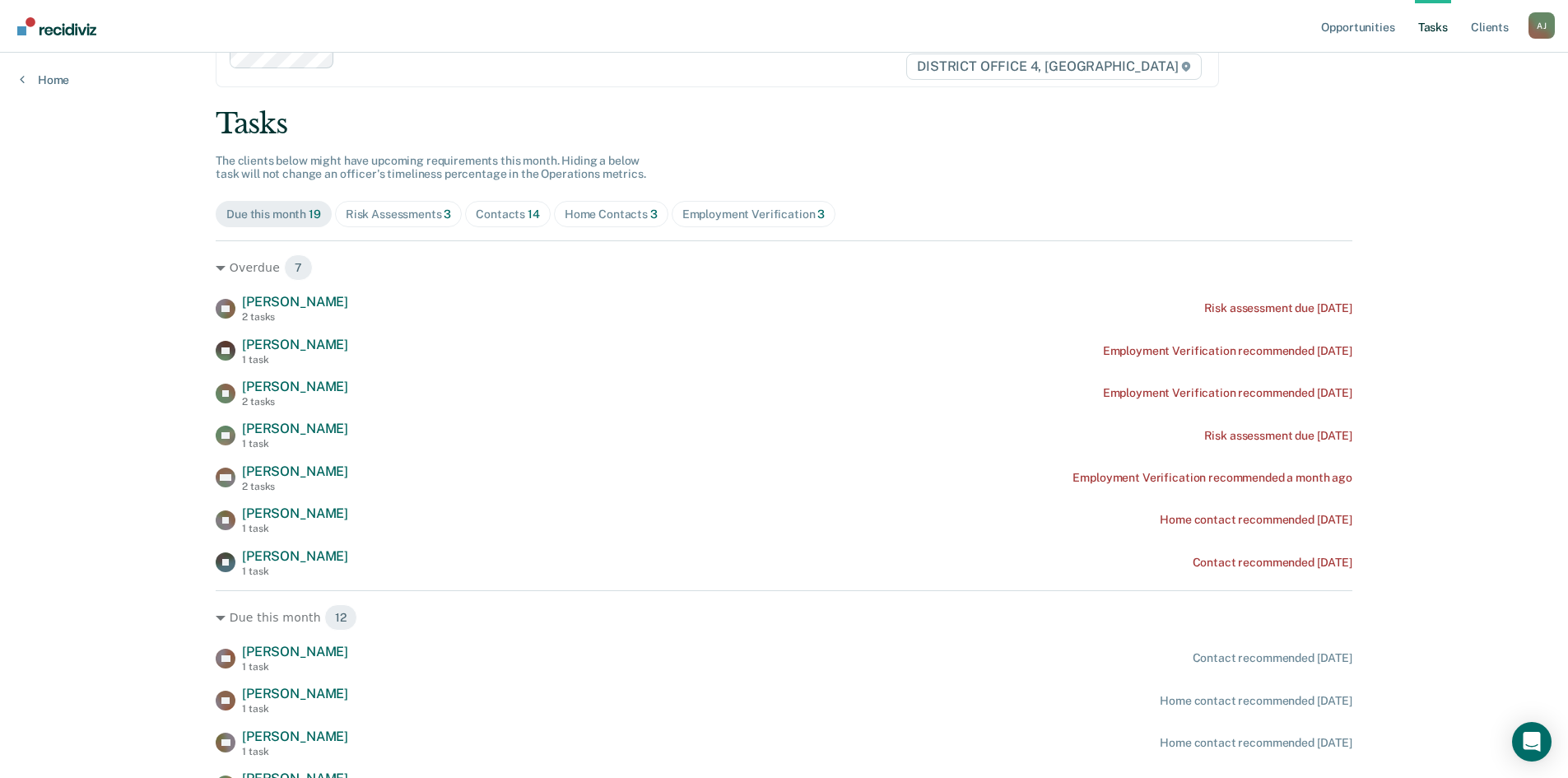
scroll to position [82, 0]
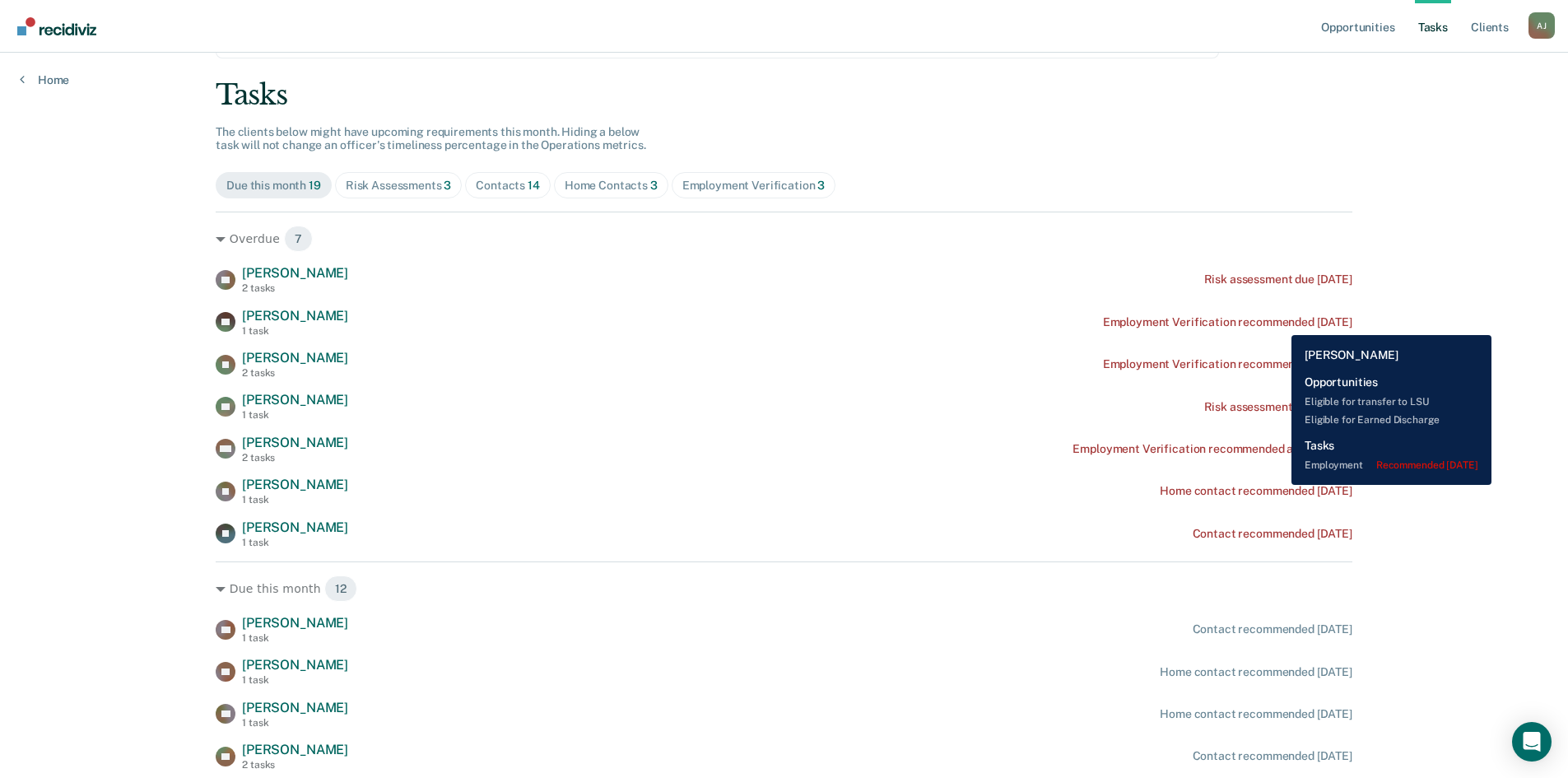
click at [1279, 323] on div "Employment Verification recommended [DATE]" at bounding box center [1228, 322] width 249 height 14
